Goal: Task Accomplishment & Management: Complete application form

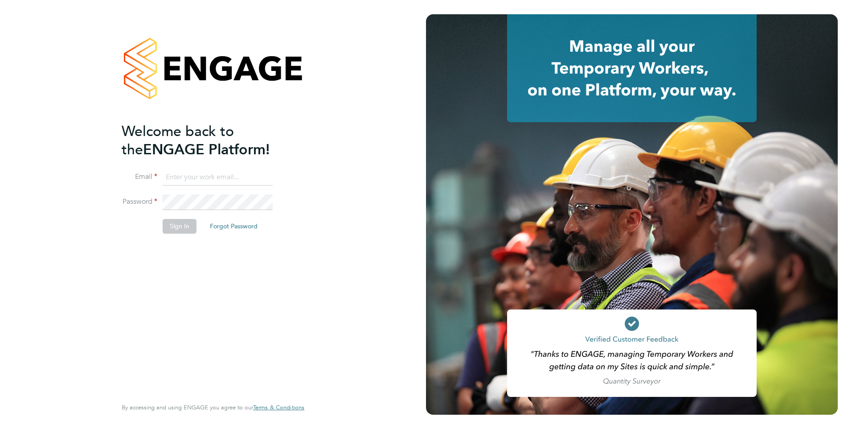
type input "shabnam.shaheen@ncclondon.ac.uk"
click at [184, 230] on button "Sign In" at bounding box center [180, 226] width 34 height 14
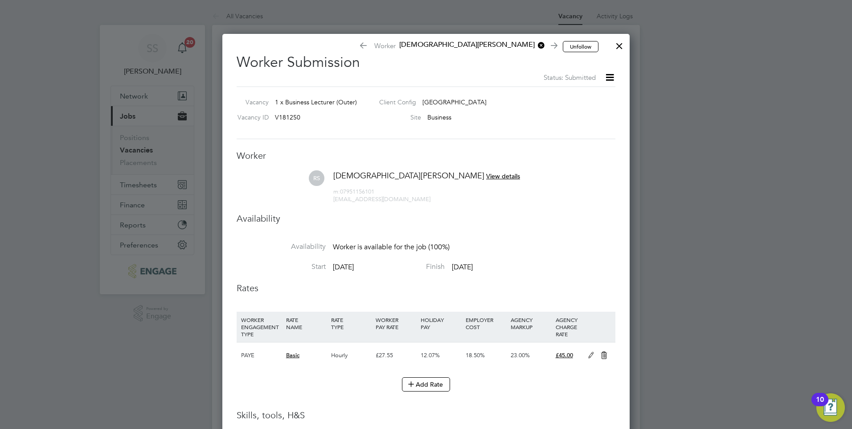
click at [139, 151] on div at bounding box center [426, 214] width 852 height 429
click at [617, 45] on div at bounding box center [620, 44] width 16 height 16
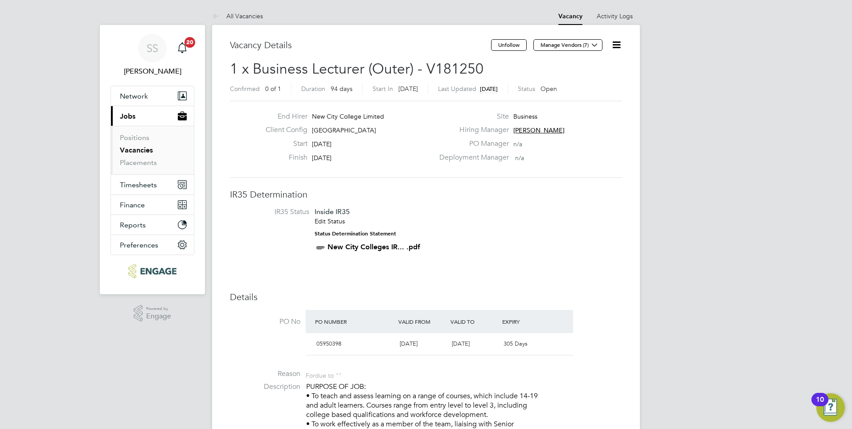
click at [132, 150] on link "Vacancies" at bounding box center [136, 150] width 33 height 8
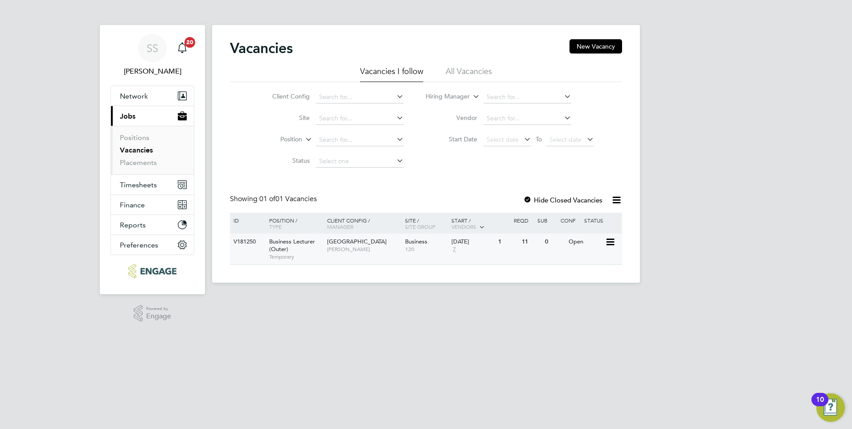
click at [266, 247] on div "Business Lecturer (Outer) Temporary" at bounding box center [294, 249] width 62 height 31
click at [260, 257] on div "V181250 Business Lecturer (Outer) Temporary [GEOGRAPHIC_DATA] [GEOGRAPHIC_DATA]…" at bounding box center [426, 249] width 392 height 31
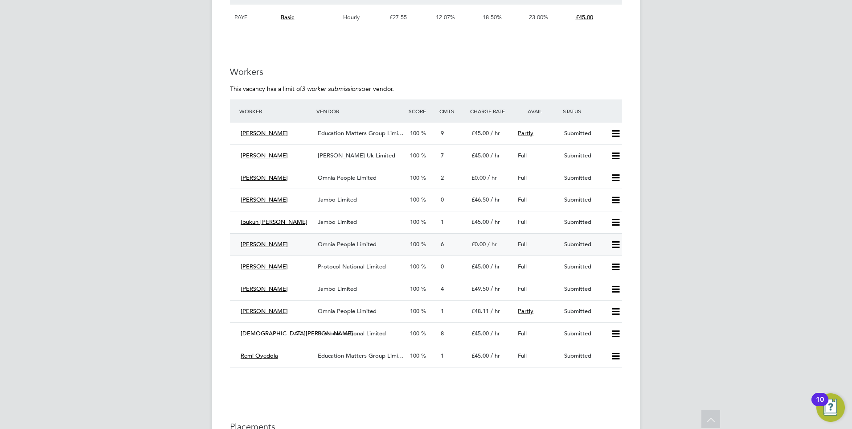
click at [615, 245] on icon at bounding box center [615, 244] width 11 height 7
click at [600, 263] on li "Offer" at bounding box center [603, 263] width 31 height 12
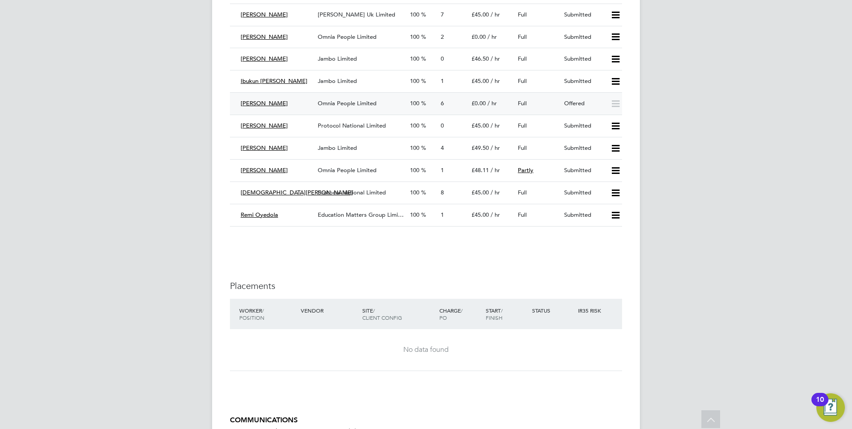
click at [346, 103] on span "Omnia People Limited" at bounding box center [347, 103] width 59 height 8
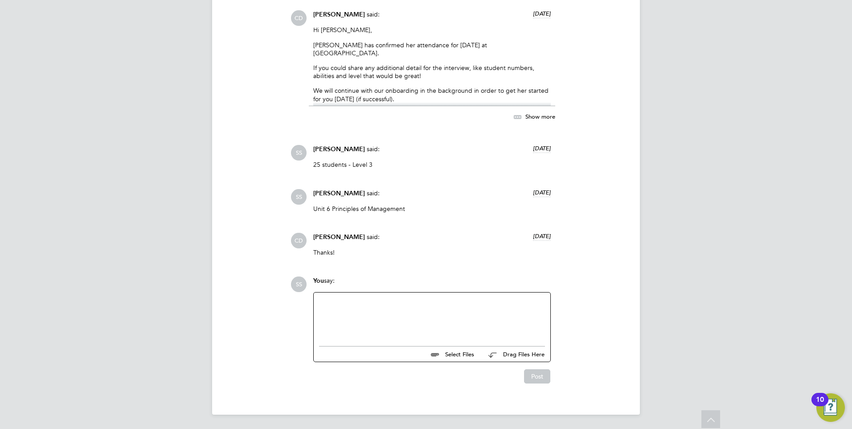
click at [372, 308] on div at bounding box center [432, 317] width 226 height 38
click at [535, 373] on button "Post" at bounding box center [537, 376] width 26 height 14
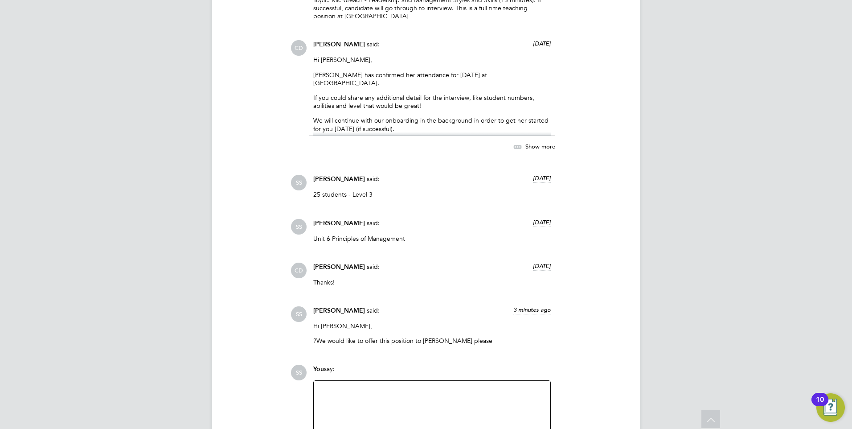
scroll to position [985, 0]
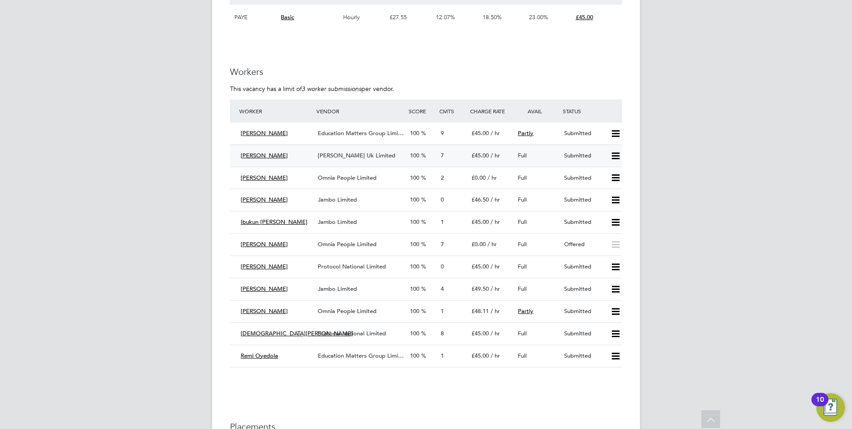
click at [616, 156] on icon at bounding box center [615, 155] width 11 height 7
click at [604, 189] on li "Reject" at bounding box center [603, 187] width 31 height 12
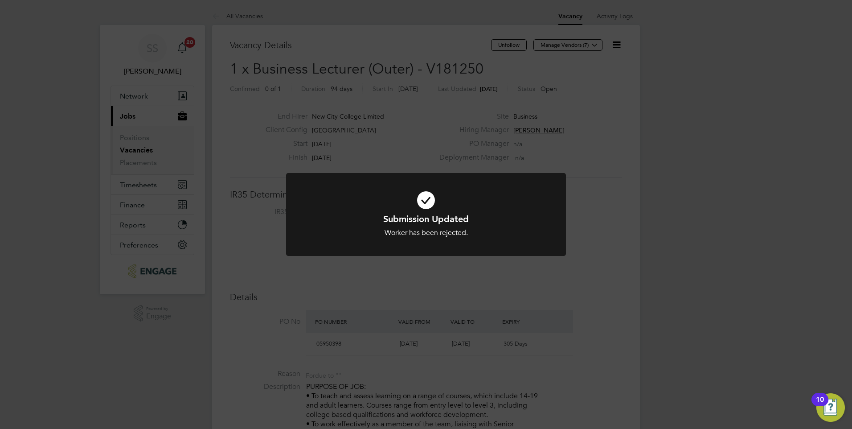
click at [710, 210] on div "Submission Updated Worker has been rejected. Cancel Okay" at bounding box center [426, 214] width 852 height 429
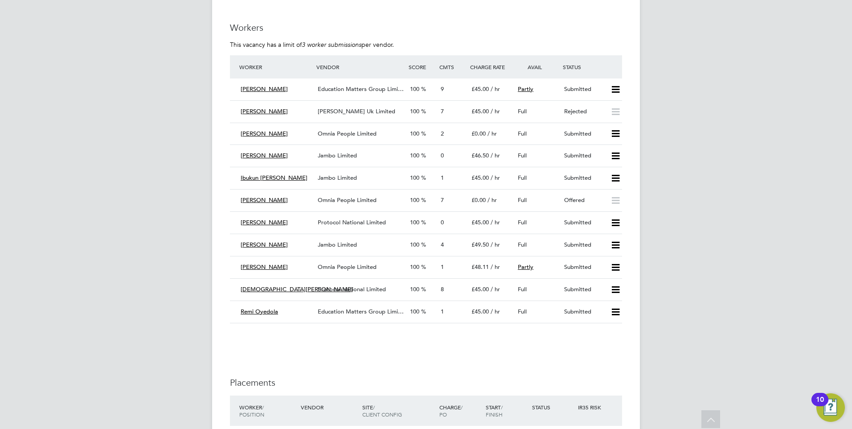
scroll to position [1515, 0]
